Goal: Check status: Check status

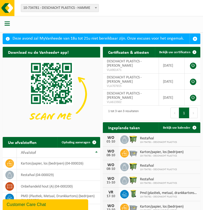
scroll to position [53, 0]
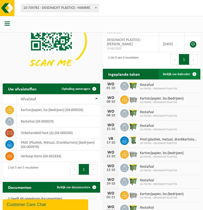
click at [183, 73] on span "Bekijk uw kalender" at bounding box center [177, 73] width 28 height 3
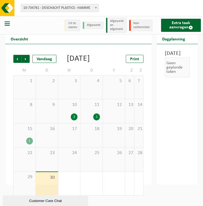
scroll to position [3, 0]
click at [23, 56] on span "Volgende" at bounding box center [26, 59] width 8 height 8
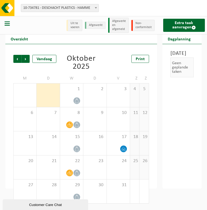
click at [78, 24] on li "Uit te voeren" at bounding box center [75, 25] width 16 height 11
click at [76, 91] on span "1" at bounding box center [72, 89] width 18 height 6
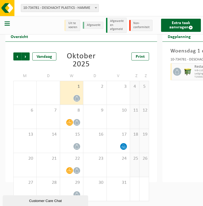
scroll to position [3, 0]
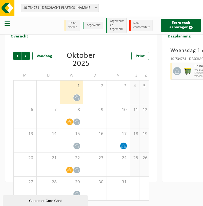
drag, startPoint x: 113, startPoint y: 204, endPoint x: 143, endPoint y: 204, distance: 29.7
click at [143, 204] on div "Vorige Volgende Vandaag Oktober 2025 Print M D W D V Z Z 29 30 1 2 3 4 5 6 7 8 …" at bounding box center [81, 125] width 141 height 159
click at [71, 25] on li "Uit te voeren" at bounding box center [72, 25] width 16 height 11
click at [11, 32] on div at bounding box center [7, 25] width 15 height 16
click at [7, 20] on div at bounding box center [7, 25] width 15 height 16
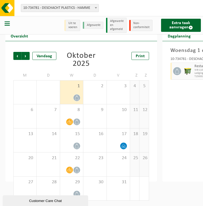
click at [9, 25] on span "button" at bounding box center [7, 23] width 5 height 5
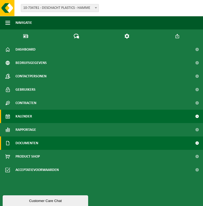
click at [37, 143] on span "Documenten" at bounding box center [26, 142] width 23 height 13
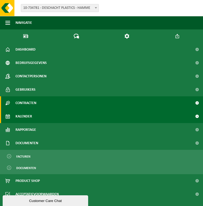
click at [37, 102] on link "Contracten" at bounding box center [101, 102] width 203 height 13
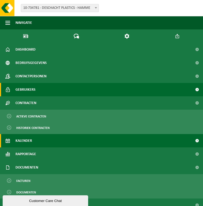
click at [34, 89] on span "Gebruikers" at bounding box center [25, 89] width 20 height 13
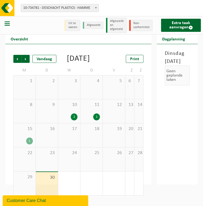
click at [4, 26] on div at bounding box center [7, 25] width 15 height 16
click at [4, 20] on div at bounding box center [7, 25] width 15 height 16
click at [7, 23] on span "button" at bounding box center [7, 23] width 5 height 5
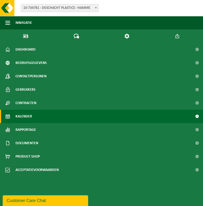
click at [38, 114] on link "Kalender" at bounding box center [101, 116] width 203 height 13
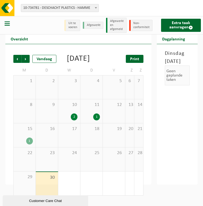
click at [143, 56] on link "Print" at bounding box center [135, 59] width 18 height 8
click at [24, 60] on span "Volgende" at bounding box center [26, 59] width 8 height 8
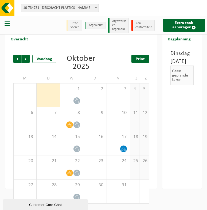
click at [142, 61] on span "Print" at bounding box center [140, 59] width 9 height 4
